Goal: Task Accomplishment & Management: Manage account settings

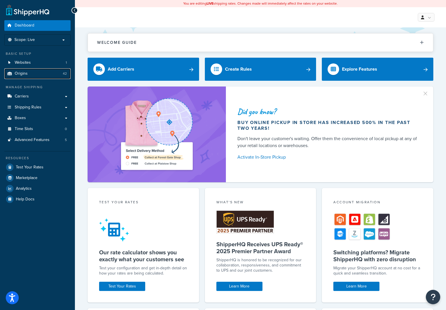
click at [51, 74] on link "Origins 42" at bounding box center [37, 73] width 66 height 11
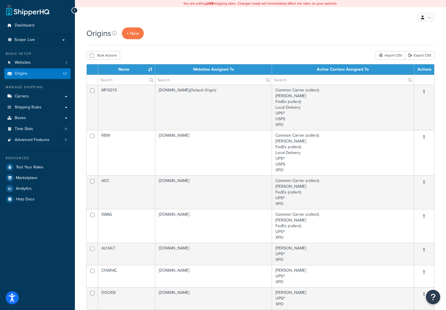
click at [160, 97] on td "www.rosebrand.com (Default Origin)" at bounding box center [213, 107] width 117 height 45
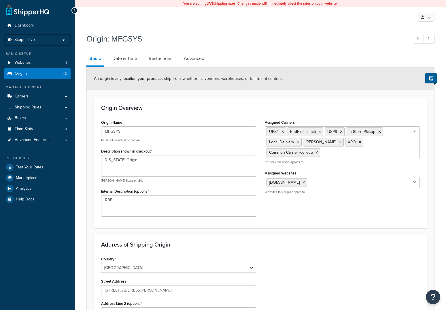
select select "30"
drag, startPoint x: 121, startPoint y: 131, endPoint x: 117, endPoint y: 131, distance: 4.0
click at [117, 131] on input "MFGSYS" at bounding box center [178, 131] width 155 height 10
drag, startPoint x: 114, startPoint y: 131, endPoint x: 109, endPoint y: 131, distance: 5.2
click at [109, 131] on input "MFGSYS" at bounding box center [178, 131] width 155 height 10
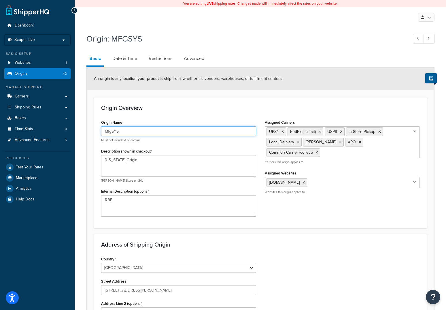
drag, startPoint x: 121, startPoint y: 131, endPoint x: 114, endPoint y: 132, distance: 6.4
click at [114, 132] on input "MfgSYS" at bounding box center [178, 131] width 155 height 10
type input "MfgSys"
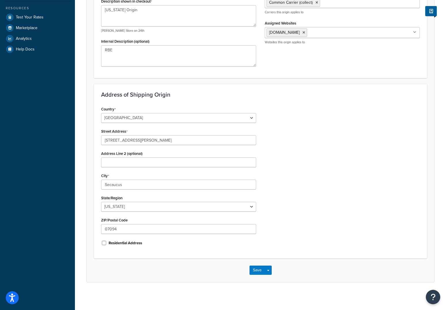
scroll to position [151, 0]
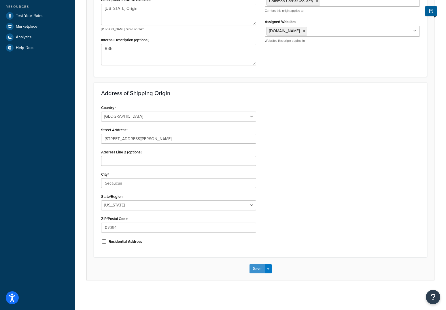
click at [255, 270] on button "Save" at bounding box center [258, 268] width 16 height 9
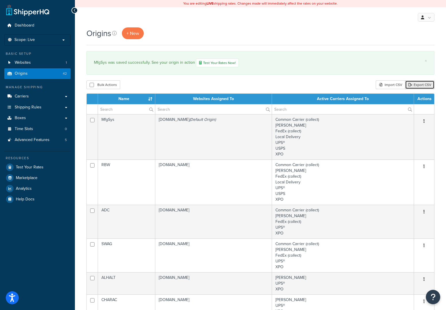
click at [416, 83] on link "Export CSV" at bounding box center [419, 84] width 29 height 9
